Goal: Information Seeking & Learning: Learn about a topic

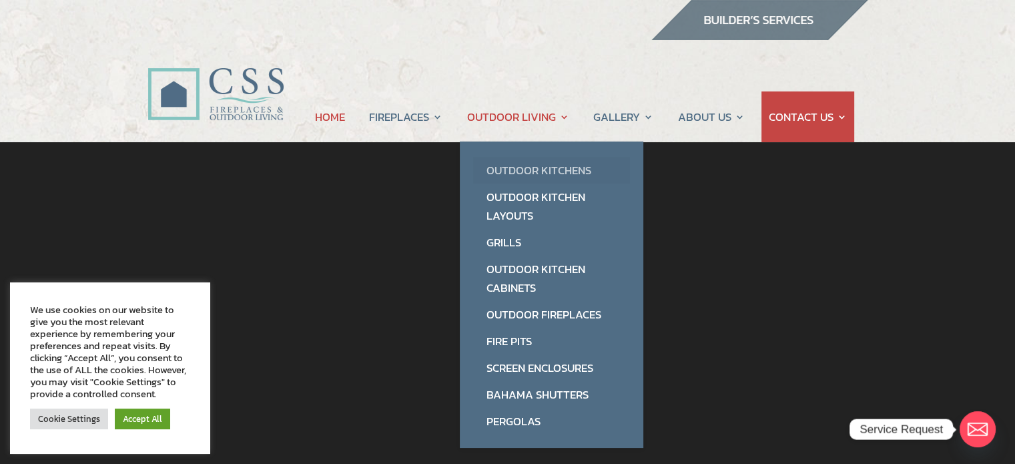
click at [523, 168] on link "Outdoor Kitchens" at bounding box center [551, 170] width 157 height 27
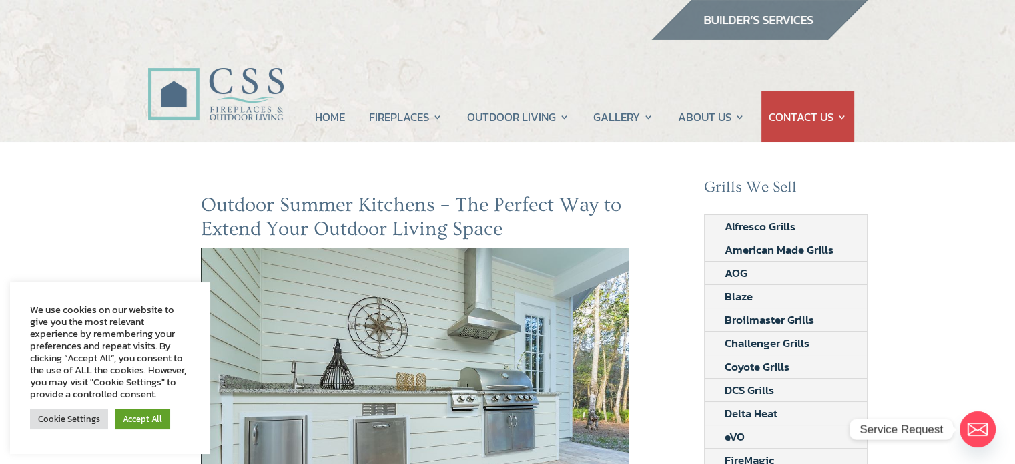
click at [130, 422] on link "Accept All" at bounding box center [142, 418] width 55 height 21
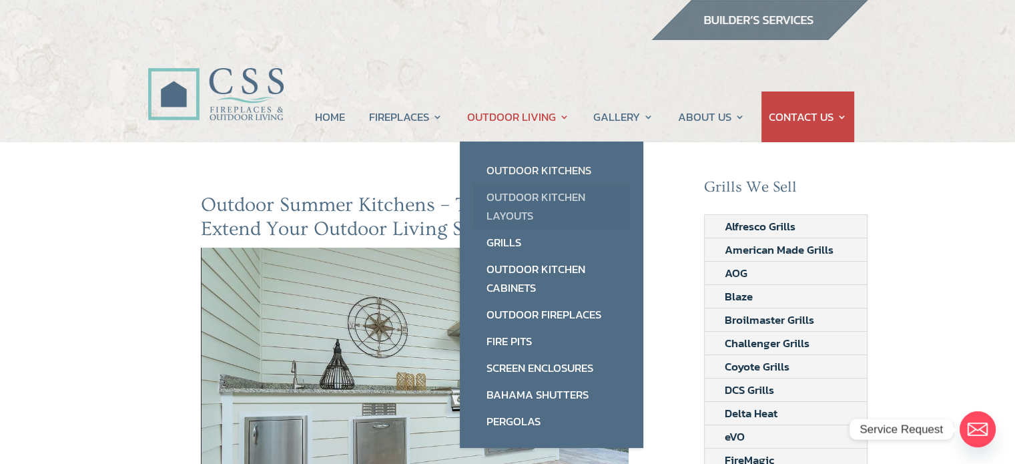
click at [517, 196] on link "Outdoor Kitchen Layouts" at bounding box center [551, 206] width 157 height 45
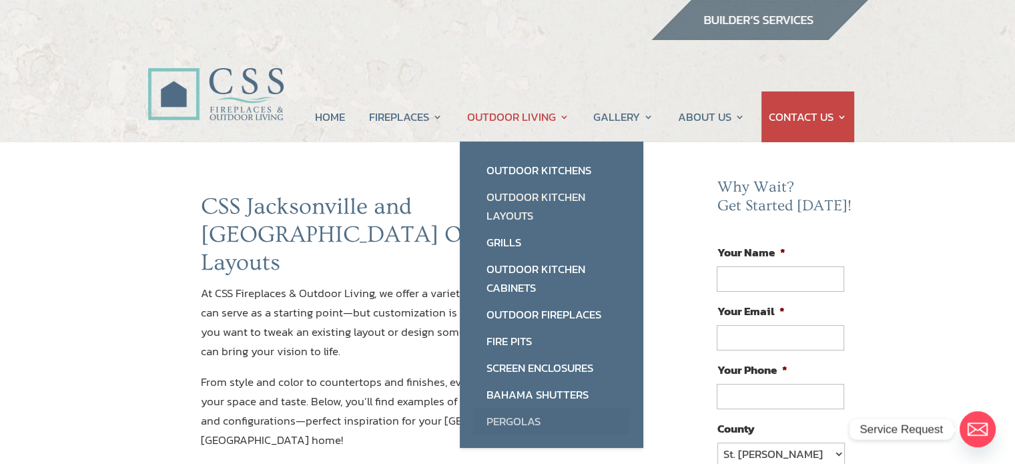
click at [504, 419] on link "Pergolas" at bounding box center [551, 421] width 157 height 27
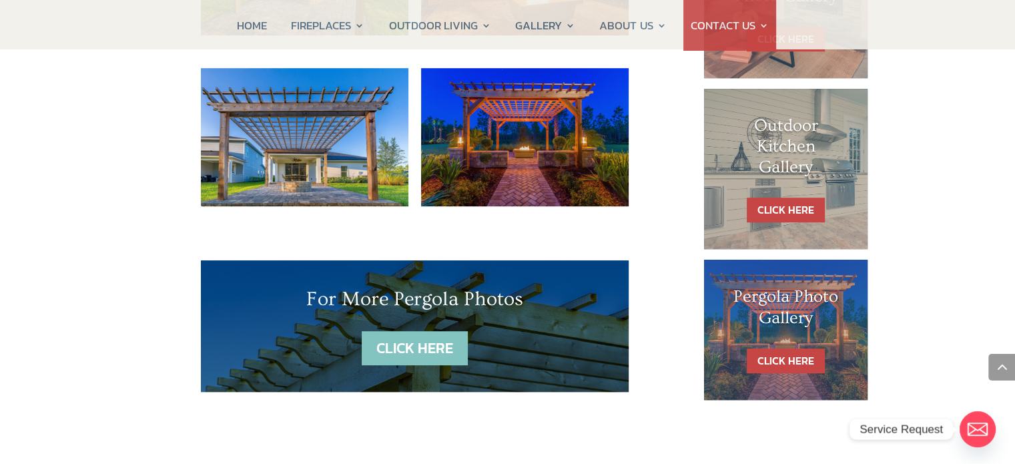
scroll to position [763, 0]
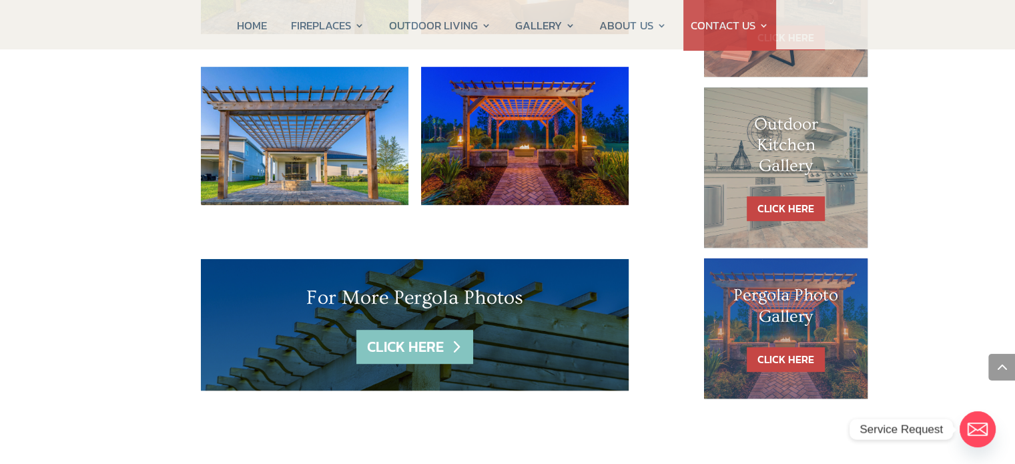
click at [406, 330] on link "CLICK HERE" at bounding box center [414, 347] width 116 height 34
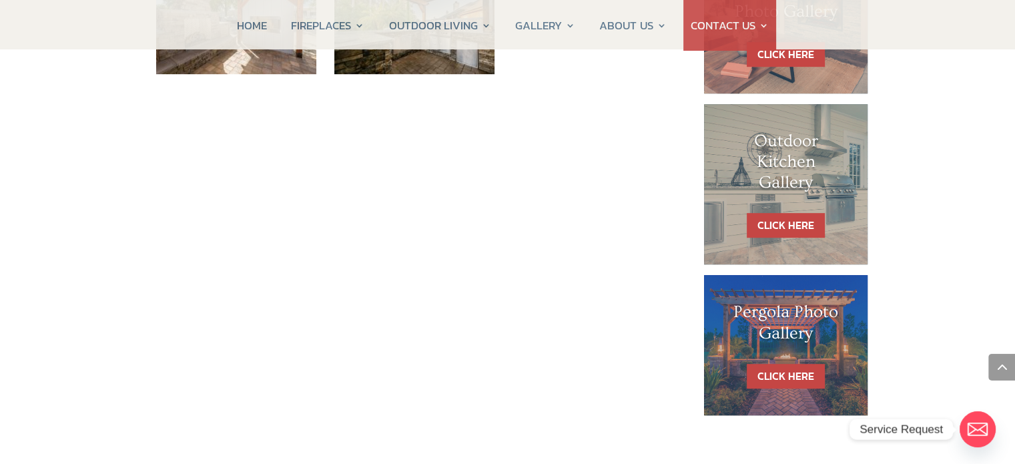
scroll to position [747, 0]
click at [764, 216] on link "CLICK HERE" at bounding box center [786, 224] width 78 height 25
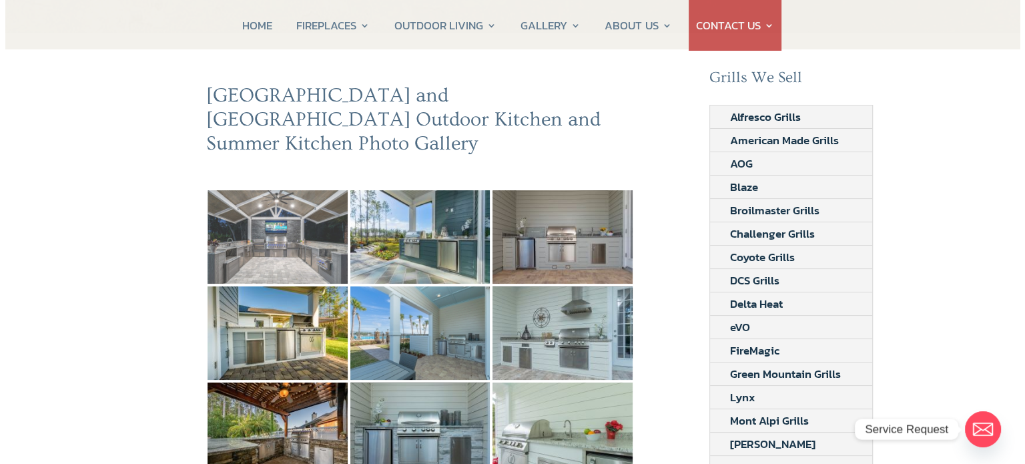
scroll to position [111, 0]
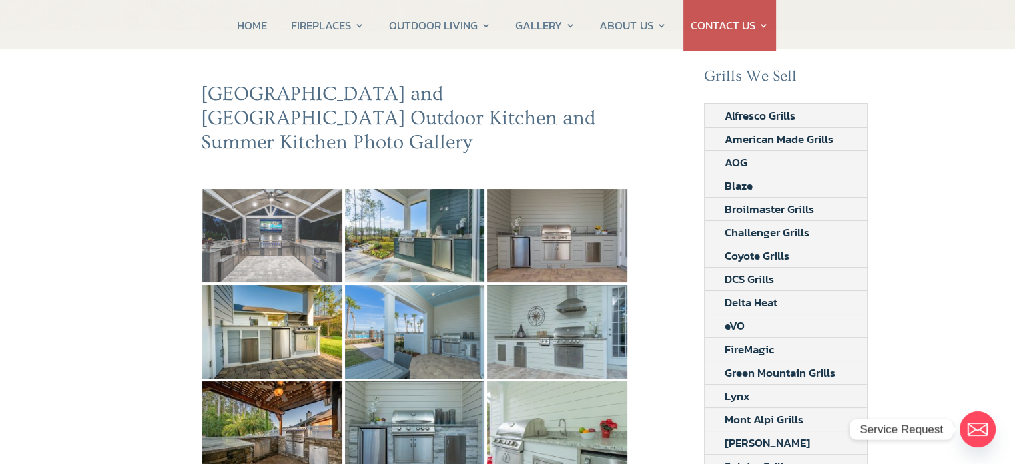
click at [245, 232] on img at bounding box center [272, 235] width 140 height 93
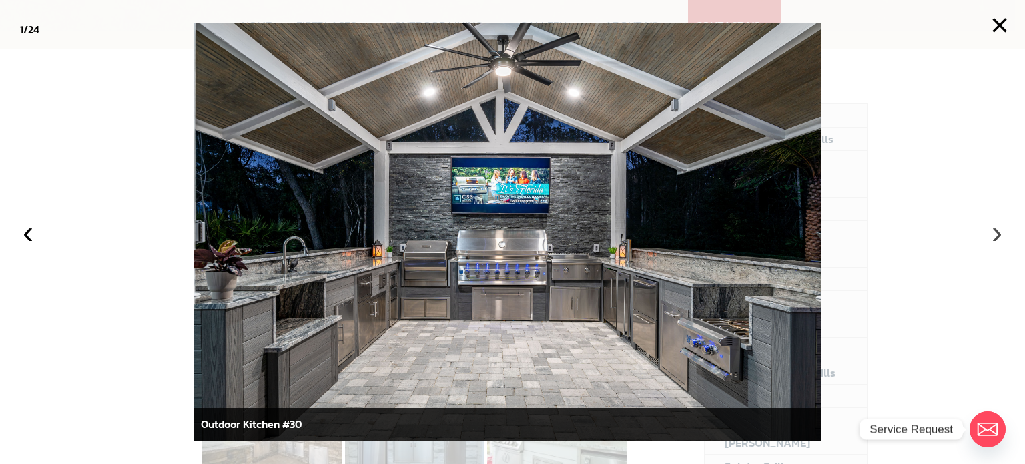
click at [995, 228] on button "›" at bounding box center [996, 232] width 29 height 29
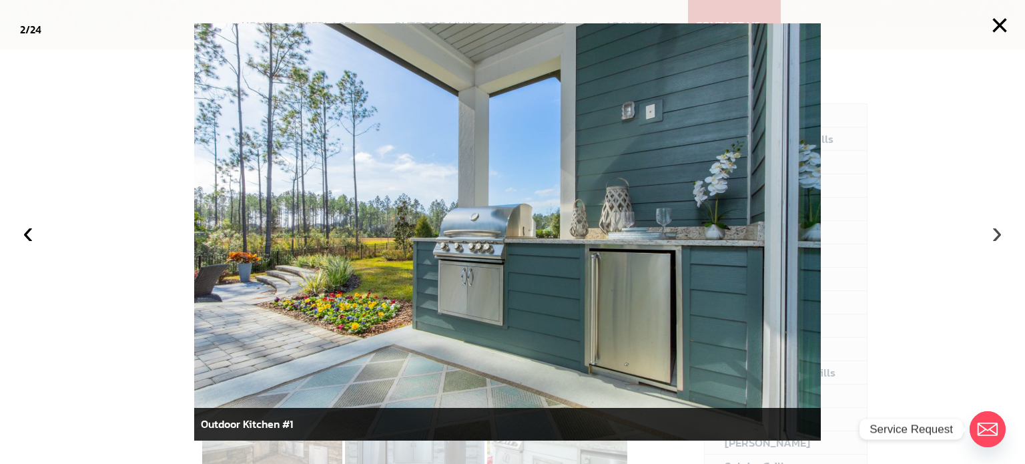
click at [995, 228] on button "›" at bounding box center [996, 232] width 29 height 29
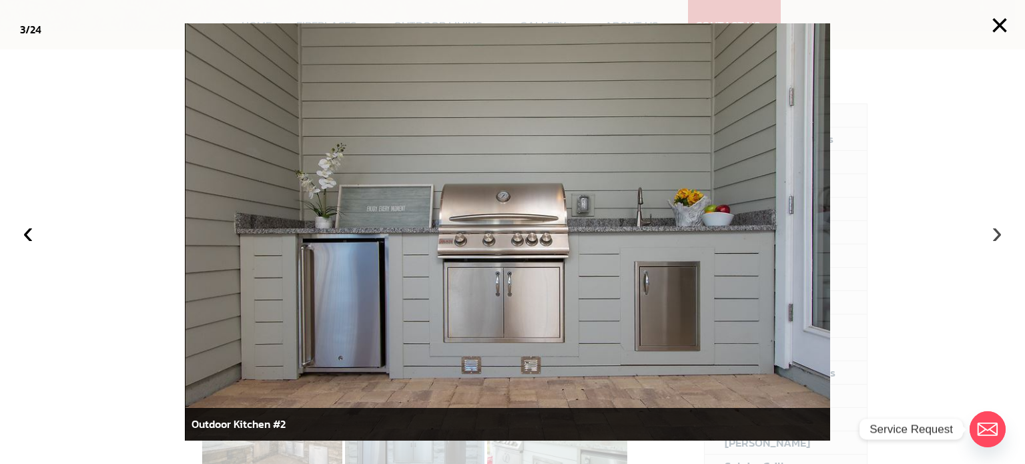
click at [995, 228] on button "›" at bounding box center [996, 232] width 29 height 29
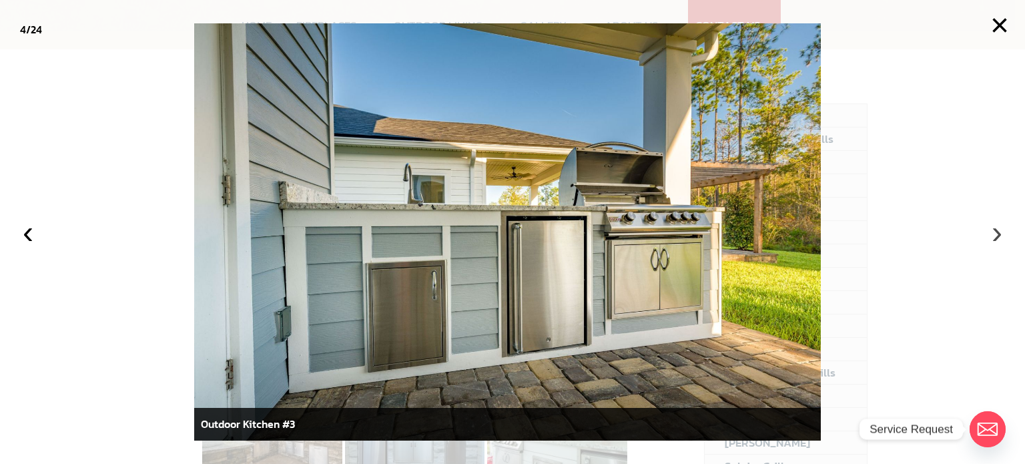
click at [995, 228] on button "›" at bounding box center [996, 232] width 29 height 29
